Goal: Task Accomplishment & Management: Use online tool/utility

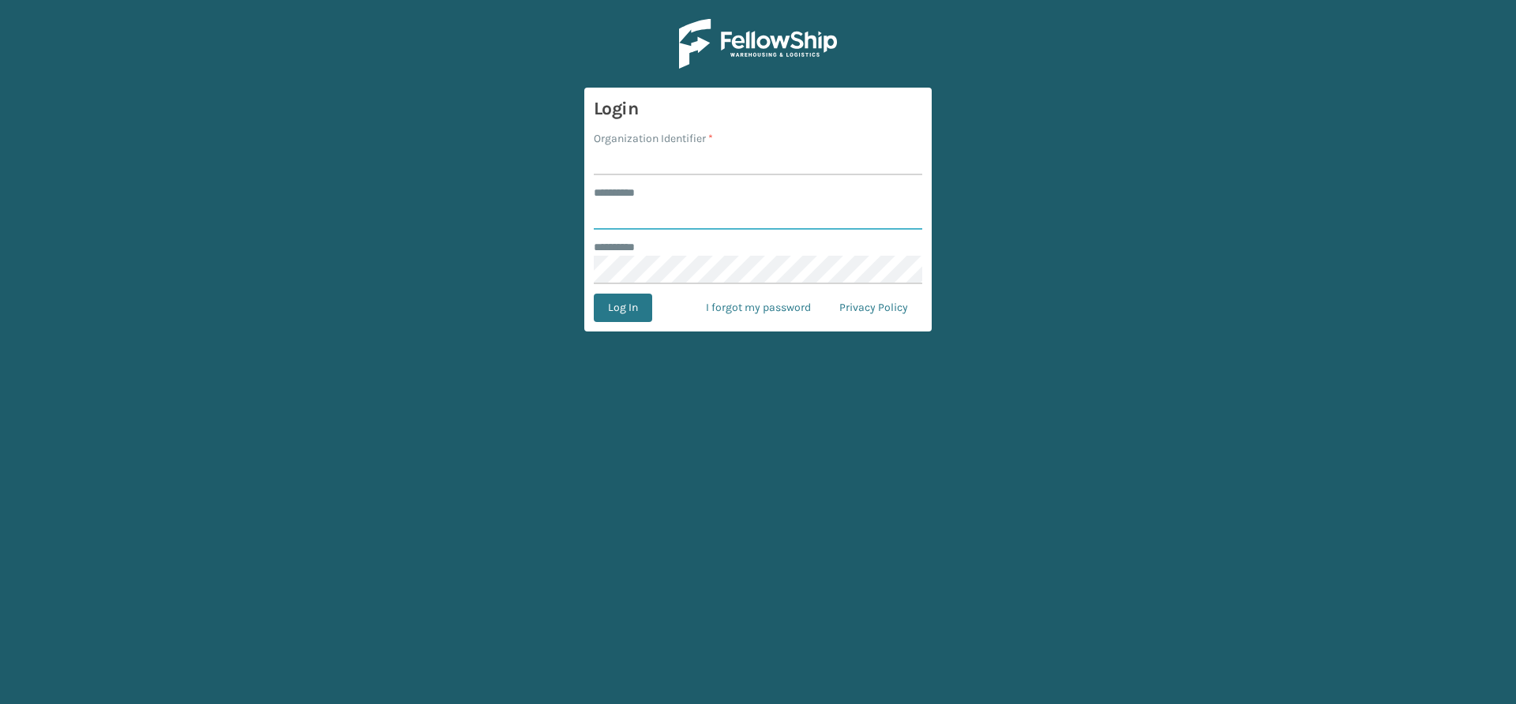
type input "*****"
click at [647, 159] on input "Organization Identifier *" at bounding box center [758, 161] width 328 height 28
type input "Vancouver Remco"
click at [634, 317] on button "Log In" at bounding box center [623, 308] width 58 height 28
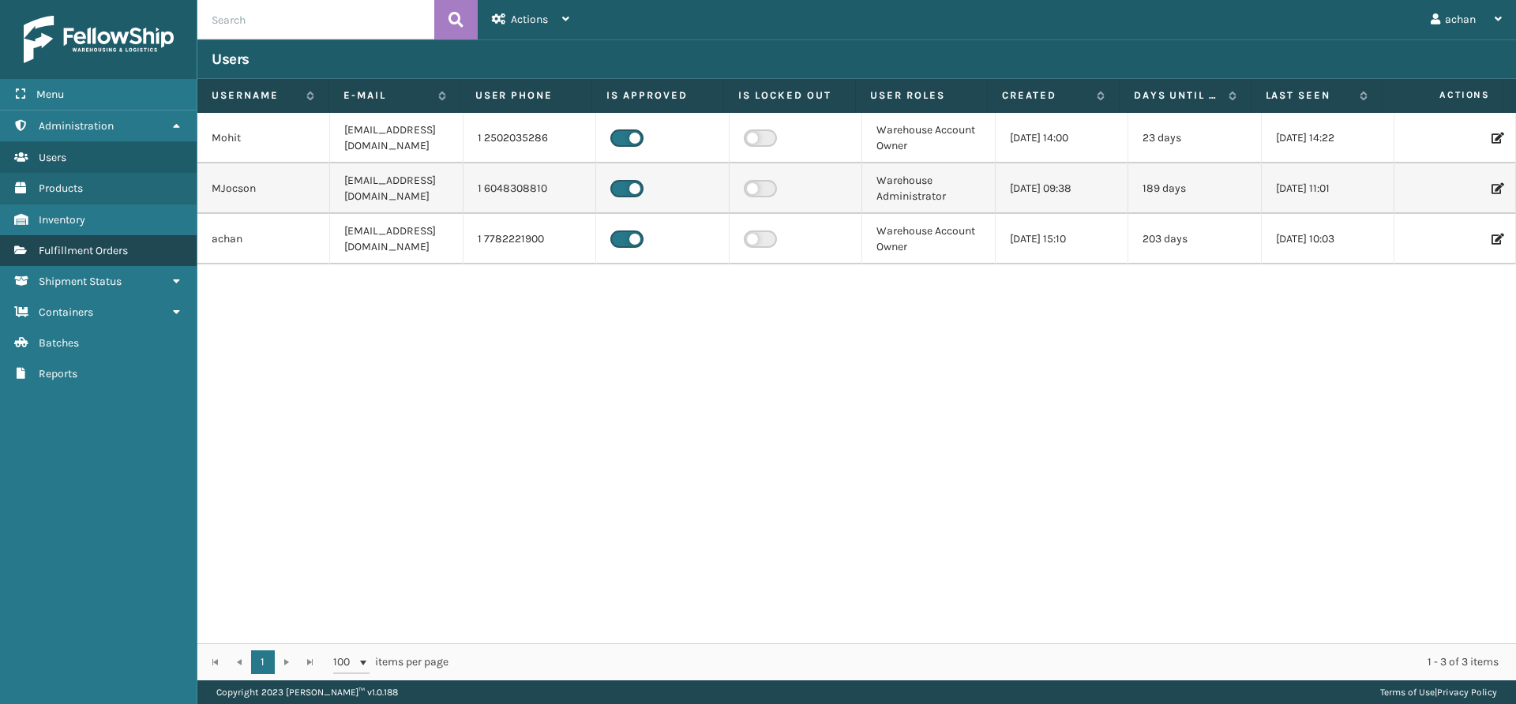
click at [104, 248] on span "Fulfillment Orders" at bounding box center [83, 250] width 89 height 13
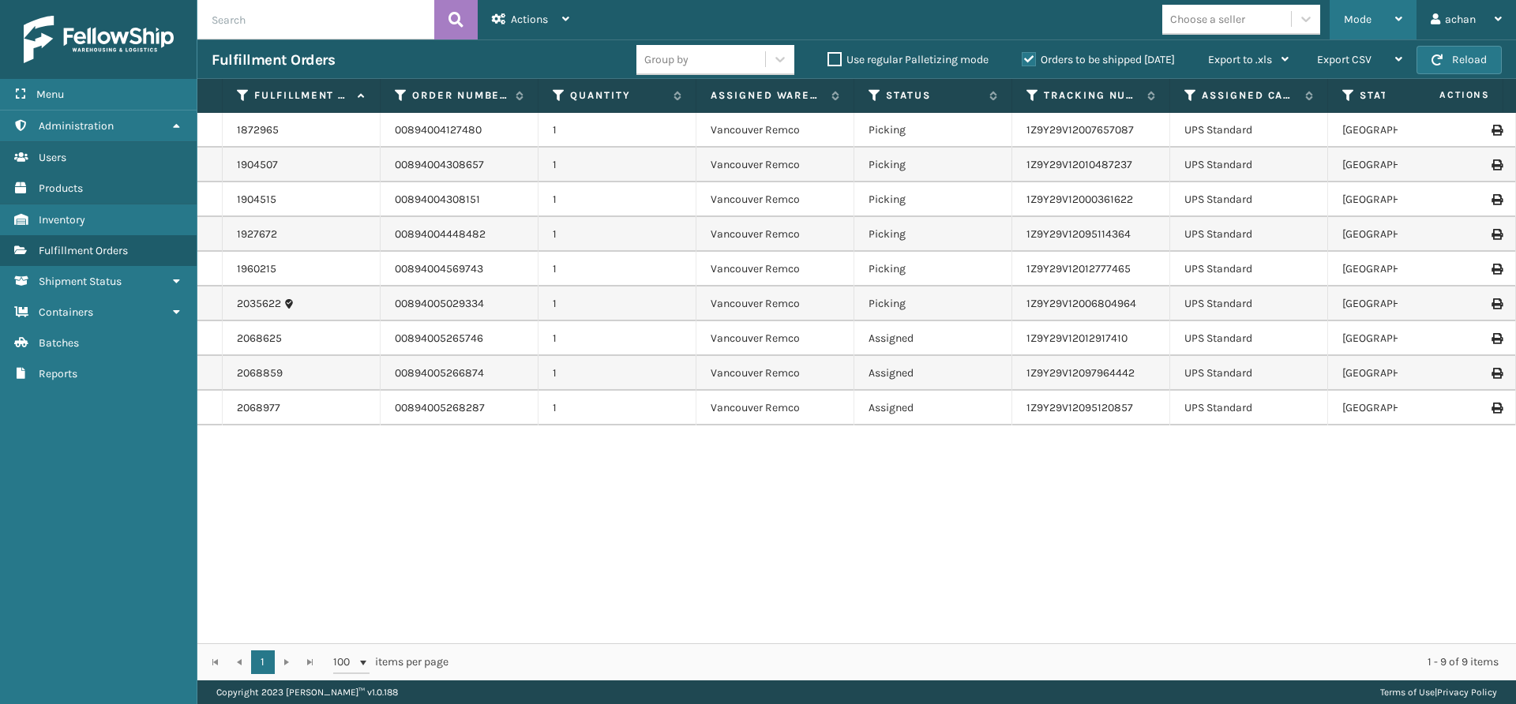
click at [1393, 13] on div "Mode" at bounding box center [1373, 19] width 58 height 39
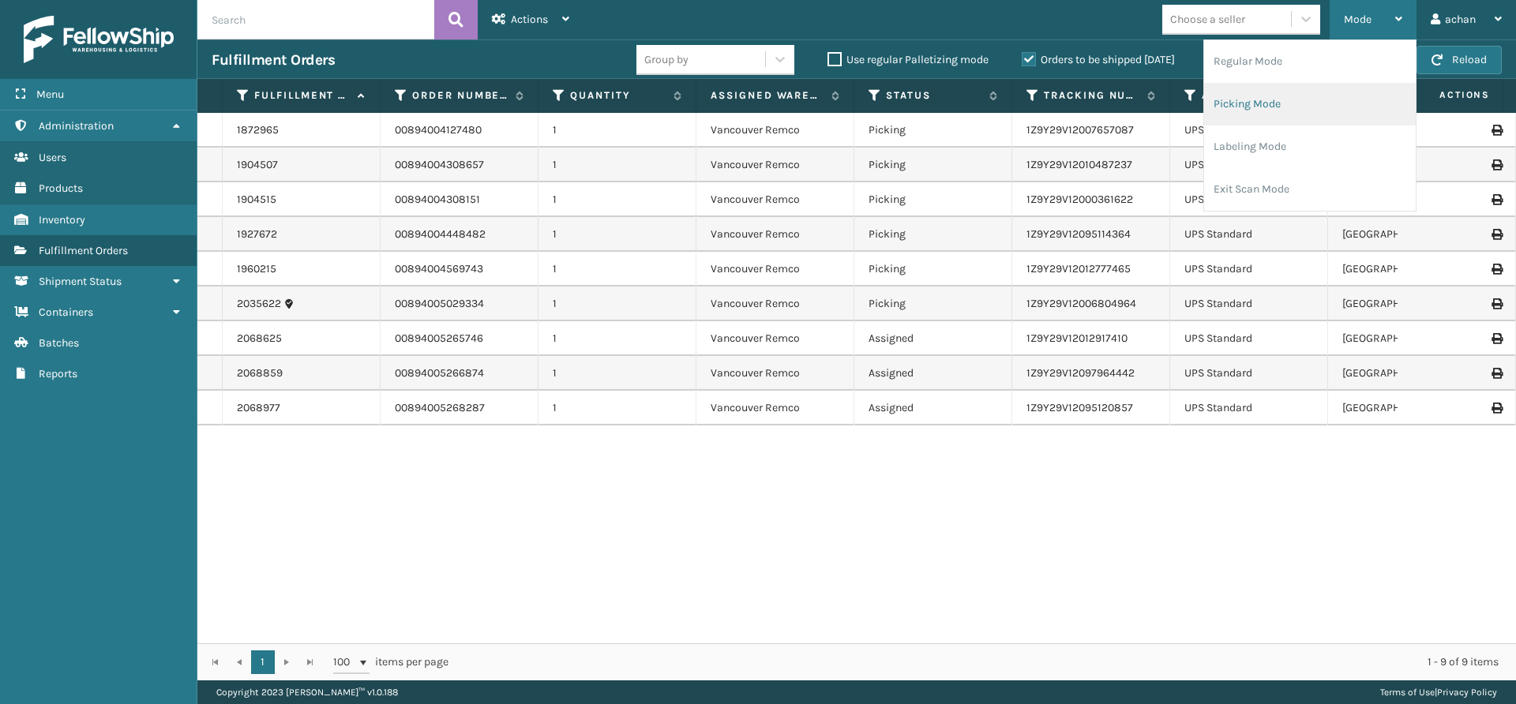
click at [1281, 95] on li "Picking Mode" at bounding box center [1310, 104] width 212 height 43
